Goal: Transaction & Acquisition: Purchase product/service

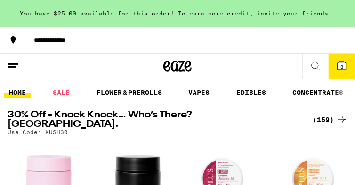
click at [339, 65] on icon at bounding box center [341, 65] width 8 height 8
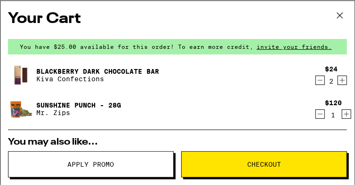
click at [322, 80] on icon "Decrement" at bounding box center [320, 79] width 8 height 11
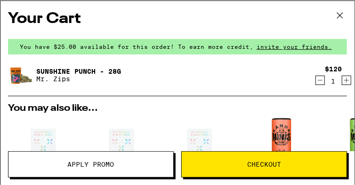
click at [320, 82] on icon "Decrement" at bounding box center [320, 79] width 8 height 11
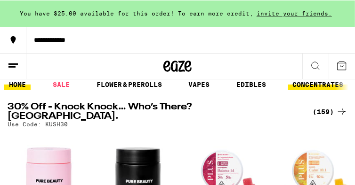
scroll to position [8, 0]
click at [323, 107] on div "(159)" at bounding box center [329, 111] width 35 height 11
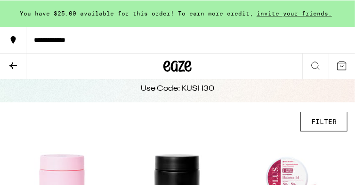
scroll to position [19, 0]
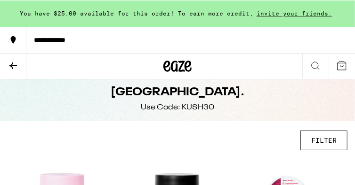
click at [314, 140] on button "FILTER" at bounding box center [323, 140] width 47 height 20
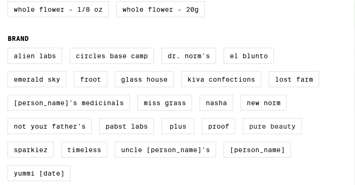
scroll to position [34, 0]
click at [228, 87] on label "Kiva Confections" at bounding box center [221, 79] width 80 height 16
click at [0, 0] on input "Kiva Confections" at bounding box center [0, 0] width 0 height 0
checkbox input "true"
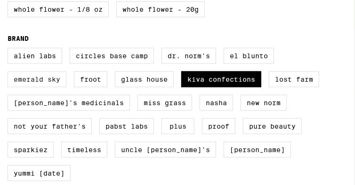
click at [49, 87] on label "Emerald Sky" at bounding box center [37, 79] width 59 height 16
click at [0, 0] on input "Emerald Sky" at bounding box center [0, 0] width 0 height 0
checkbox input "true"
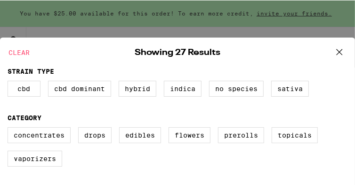
click at [341, 49] on icon at bounding box center [339, 52] width 14 height 14
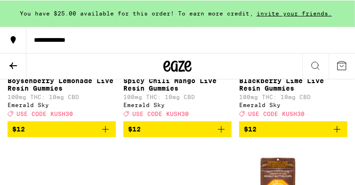
scroll to position [697, 0]
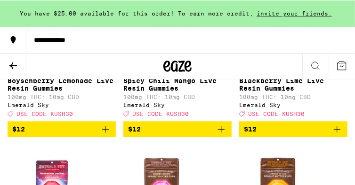
click at [181, 135] on span "$12" at bounding box center [177, 128] width 99 height 11
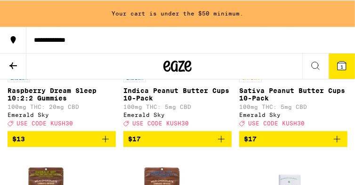
scroll to position [856, 0]
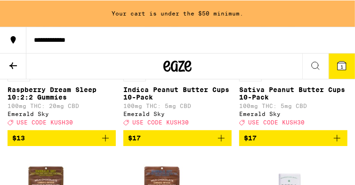
click at [273, 143] on span "$17" at bounding box center [293, 137] width 99 height 11
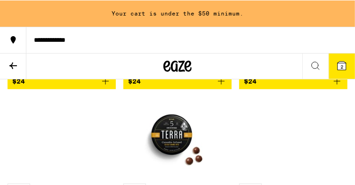
scroll to position [1433, 0]
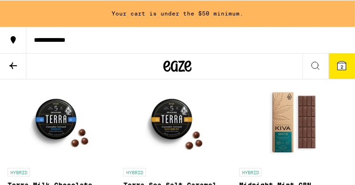
click at [103, 71] on icon "Add to bag" at bounding box center [105, 65] width 11 height 11
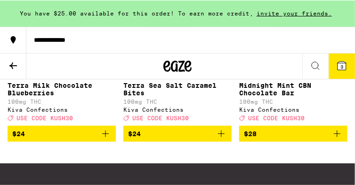
scroll to position [1535, 0]
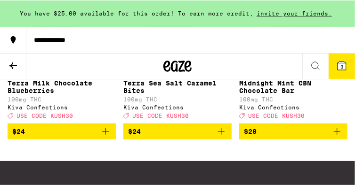
click at [342, 64] on span "3" at bounding box center [341, 67] width 3 height 6
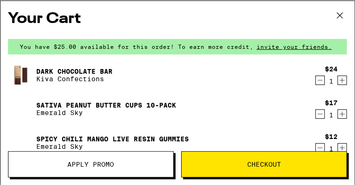
scroll to position [0, 0]
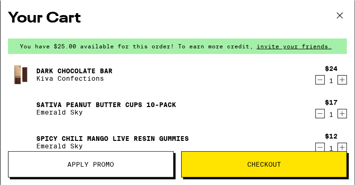
click at [340, 79] on icon "Increment" at bounding box center [342, 79] width 8 height 11
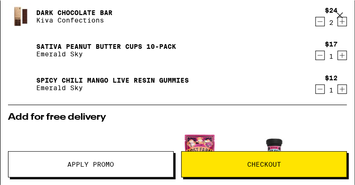
scroll to position [60, 0]
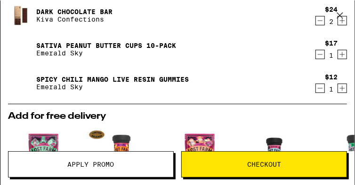
click at [123, 158] on button "Apply Promo" at bounding box center [91, 164] width 166 height 26
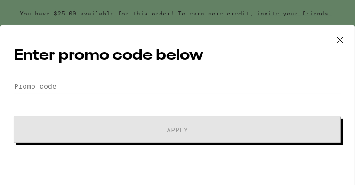
click at [65, 78] on div "Enter promo code below Promo Code Apply" at bounding box center [177, 111] width 355 height 175
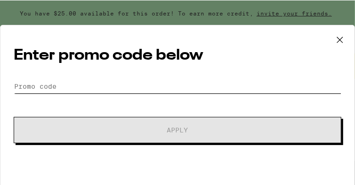
click at [50, 84] on input "Promo Code" at bounding box center [177, 86] width 327 height 14
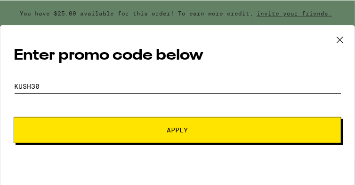
type input "kush30"
click at [177, 129] on button "Apply" at bounding box center [177, 130] width 327 height 26
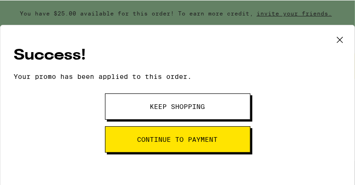
click at [154, 129] on button "Continue to payment" at bounding box center [177, 139] width 145 height 26
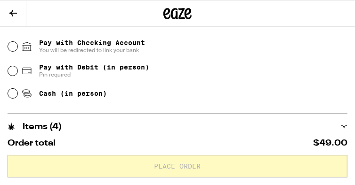
scroll to position [390, 0]
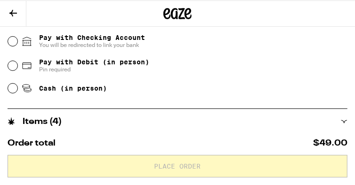
click at [14, 87] on input "Cash (in person)" at bounding box center [12, 87] width 9 height 9
radio input "true"
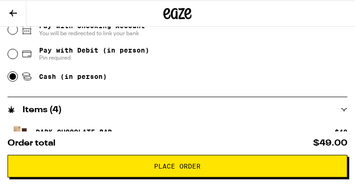
scroll to position [403, 0]
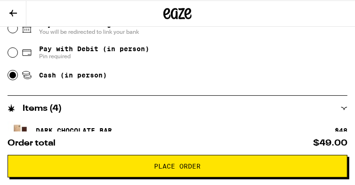
click at [103, 168] on span "Place Order" at bounding box center [178, 166] width 324 height 7
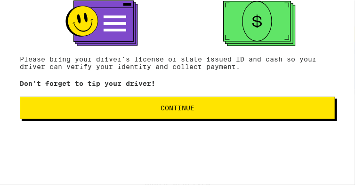
click at [126, 112] on button "Continue" at bounding box center [177, 107] width 315 height 23
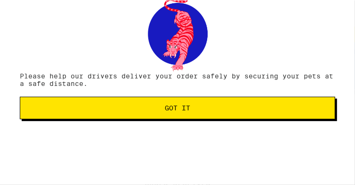
click at [126, 112] on button "Got it" at bounding box center [177, 107] width 315 height 23
